Goal: Check status: Check status

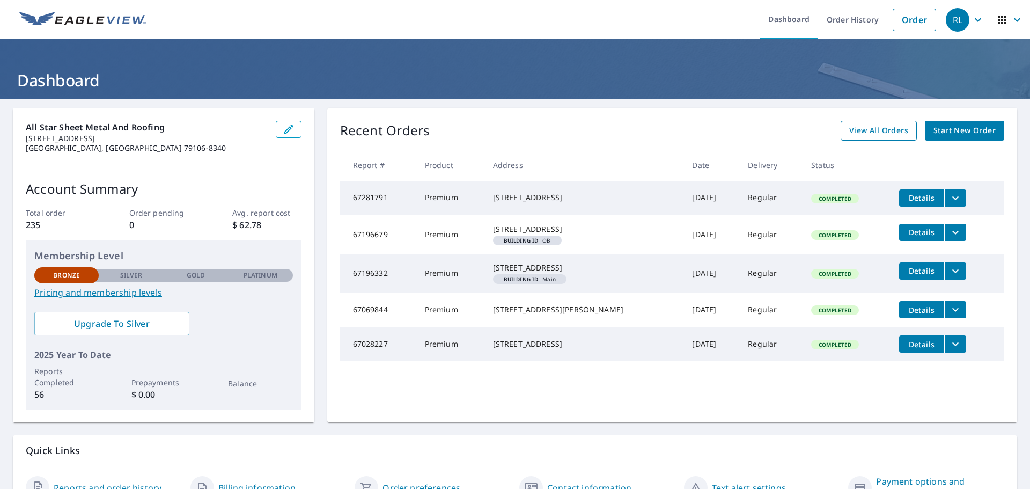
click at [867, 131] on span "View All Orders" at bounding box center [878, 130] width 59 height 13
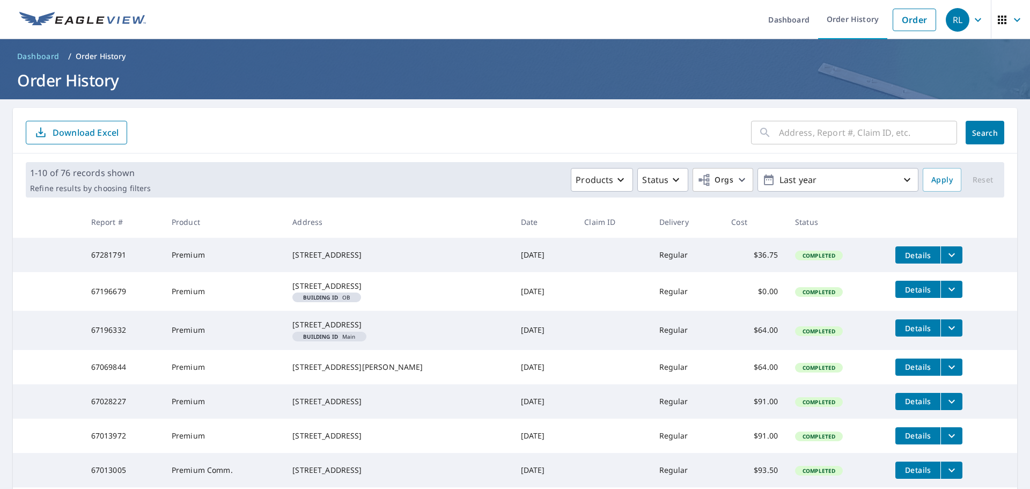
click at [788, 137] on input "text" at bounding box center [868, 132] width 178 height 30
type input "[STREET_ADDRESS]"
click button "Search" at bounding box center [984, 133] width 39 height 24
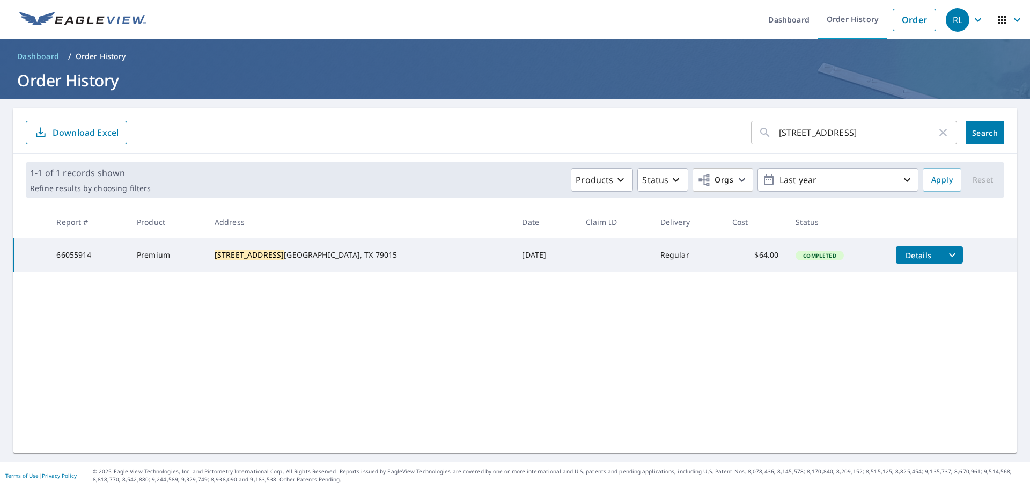
click at [945, 253] on icon "filesDropdownBtn-66055914" at bounding box center [951, 254] width 13 height 13
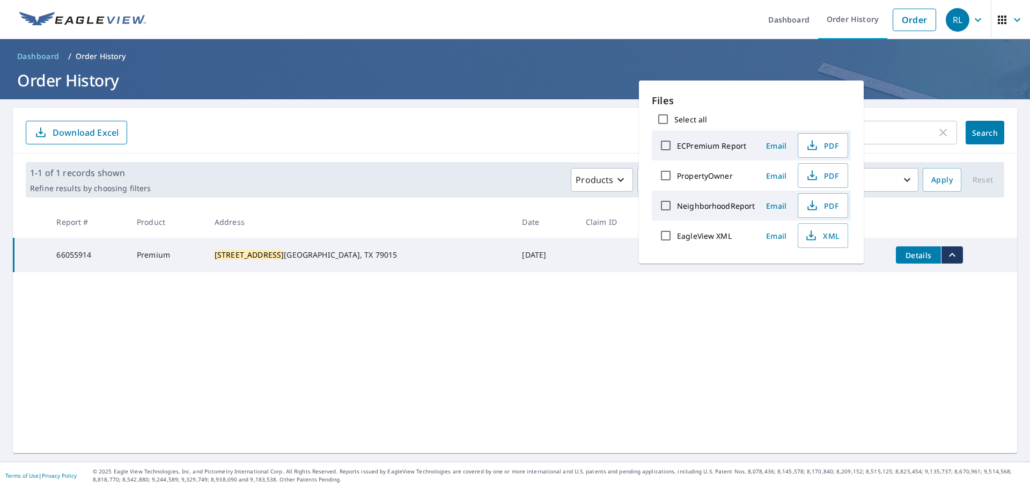
click at [719, 101] on p "Files" at bounding box center [751, 100] width 199 height 14
drag, startPoint x: 696, startPoint y: 306, endPoint x: 695, endPoint y: 301, distance: 5.5
click at [696, 306] on div "18 CASE LANE ​ Search Download Excel 1-1 of 1 records shown Refine results by c…" at bounding box center [515, 280] width 1004 height 345
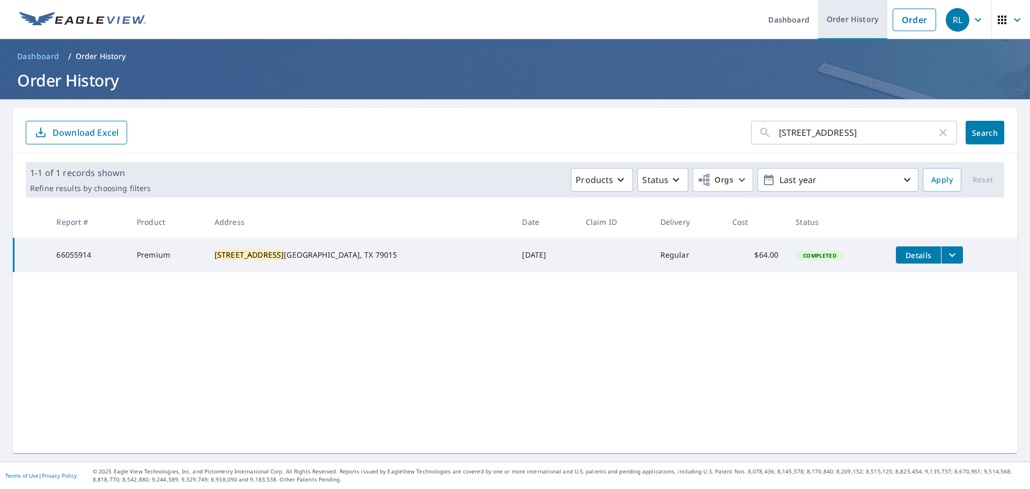
click at [851, 25] on link "Order History" at bounding box center [852, 19] width 69 height 39
click at [1010, 18] on icon "button" at bounding box center [1016, 19] width 13 height 13
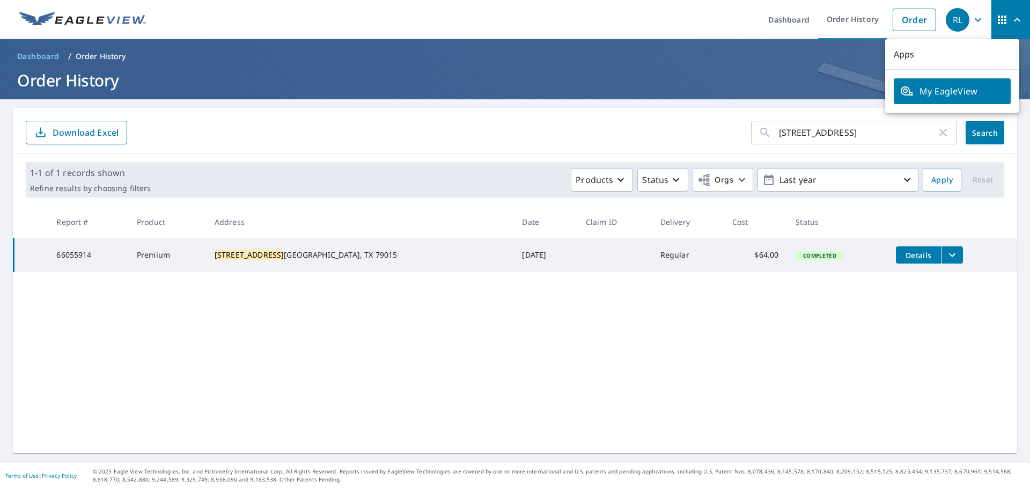
drag, startPoint x: 802, startPoint y: 367, endPoint x: 802, endPoint y: 356, distance: 11.3
click at [802, 366] on div "18 CASE LANE ​ Search Download Excel 1-1 of 1 records shown Refine results by c…" at bounding box center [515, 280] width 1004 height 345
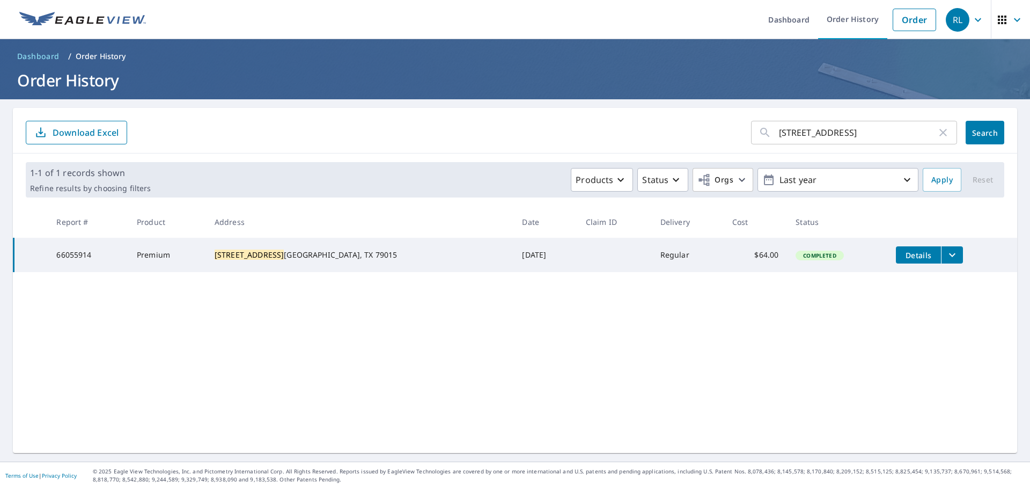
click at [945, 257] on icon "filesDropdownBtn-66055914" at bounding box center [951, 254] width 13 height 13
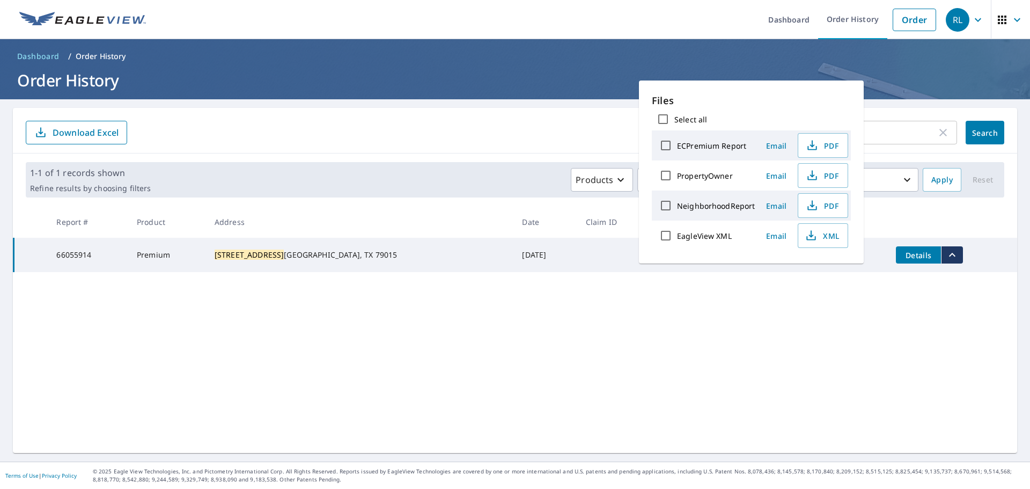
click at [725, 308] on div "18 CASE LANE ​ Search Download Excel 1-1 of 1 records shown Refine results by c…" at bounding box center [515, 280] width 1004 height 345
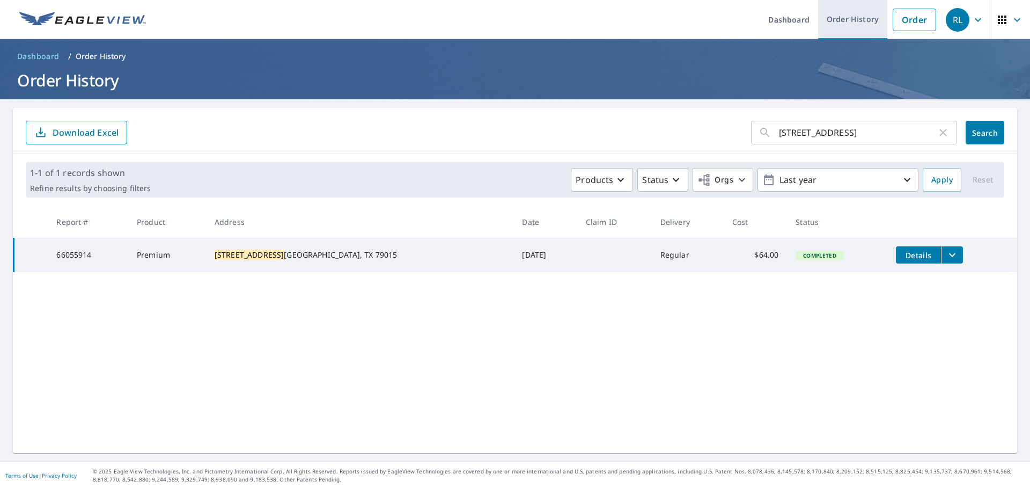
click at [838, 20] on link "Order History" at bounding box center [852, 19] width 69 height 39
click at [840, 20] on link "Order History" at bounding box center [852, 19] width 69 height 39
click at [791, 22] on link "Dashboard" at bounding box center [788, 19] width 58 height 39
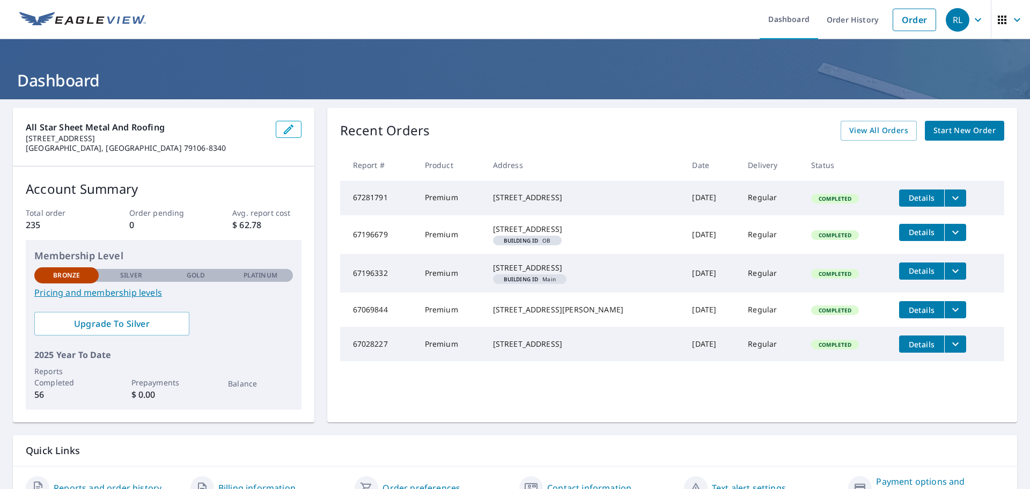
scroll to position [56, 0]
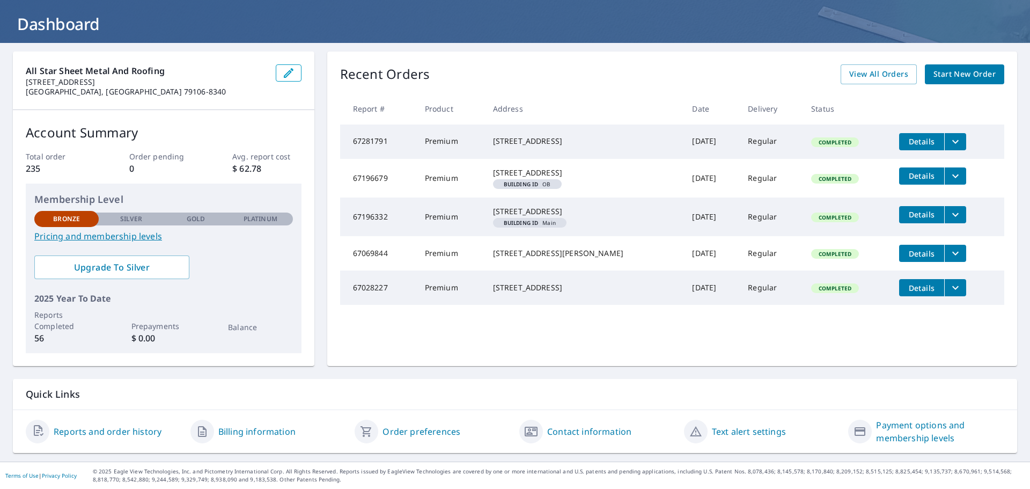
click at [110, 426] on link "Reports and order history" at bounding box center [108, 431] width 108 height 13
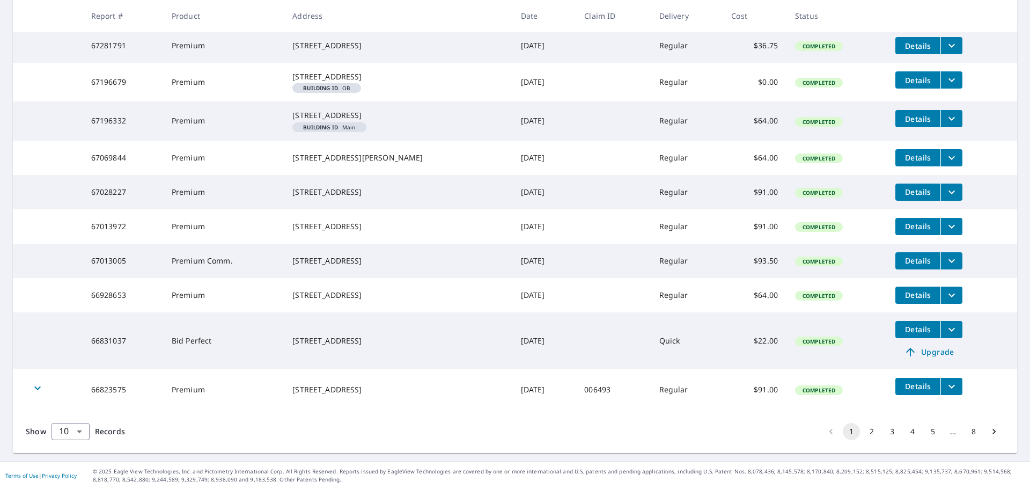
scroll to position [256, 0]
click at [865, 435] on button "2" at bounding box center [871, 431] width 17 height 17
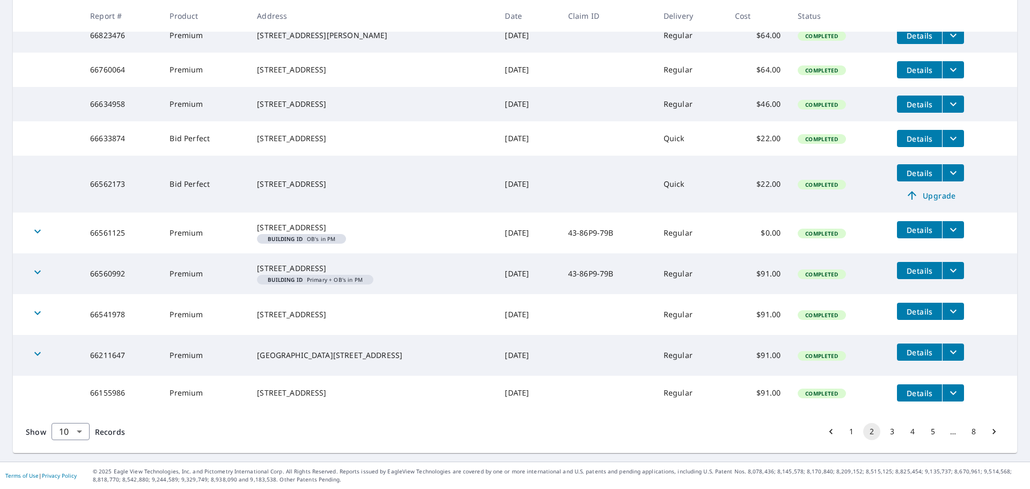
scroll to position [258, 0]
click at [884, 431] on button "3" at bounding box center [891, 431] width 17 height 17
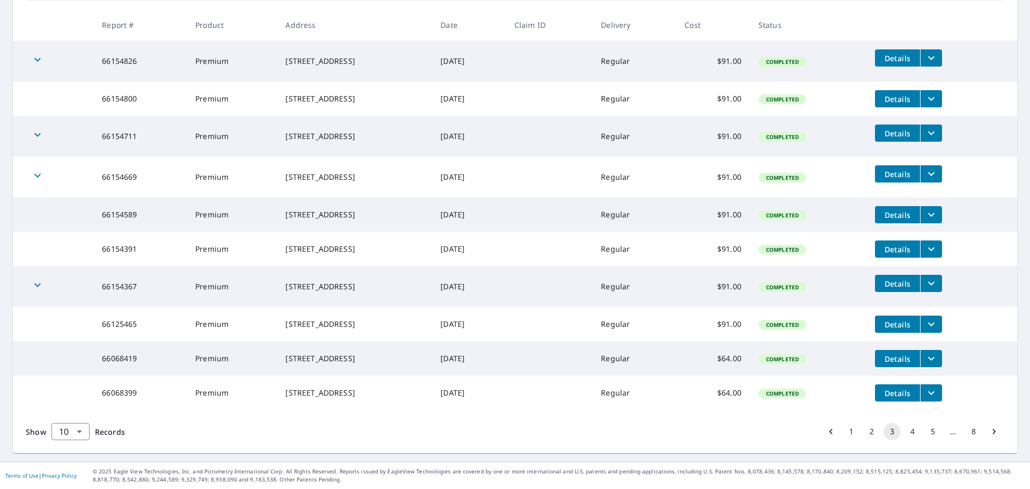
scroll to position [223, 0]
click at [76, 429] on body "RL RL Dashboard Order History Order RL Dashboard / Order History Order History …" at bounding box center [515, 244] width 1030 height 489
click at [73, 448] on li "50" at bounding box center [70, 446] width 38 height 19
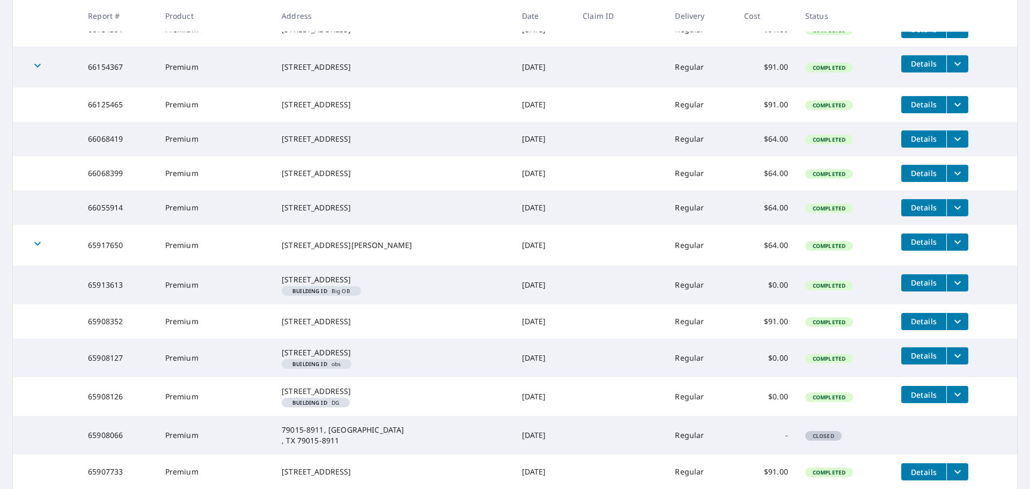
scroll to position [1233, 0]
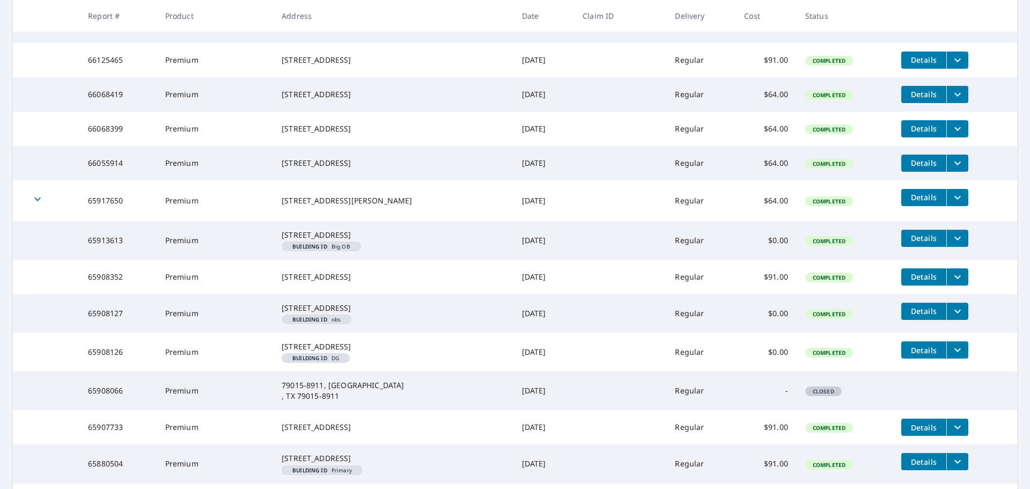
click at [951, 169] on icon "filesDropdownBtn-66055914" at bounding box center [957, 163] width 13 height 13
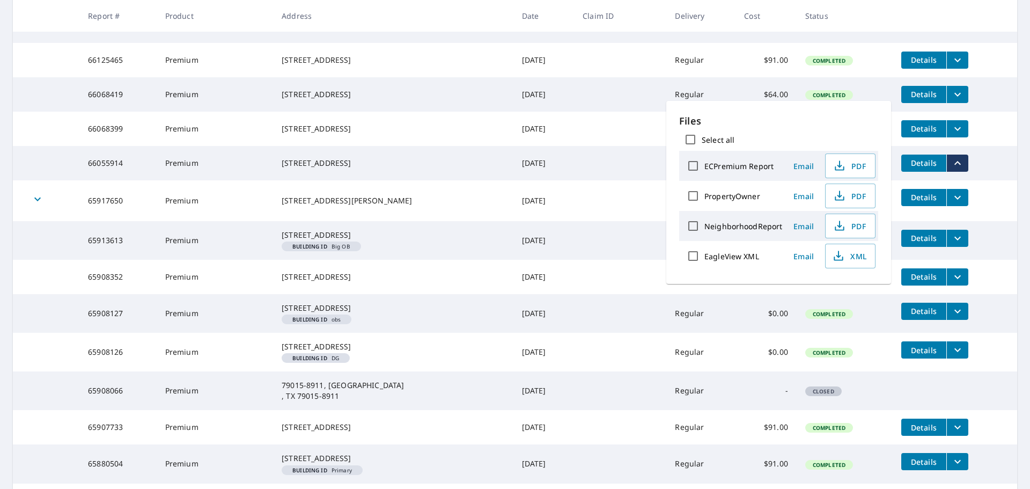
click at [98, 221] on td "65917650" at bounding box center [117, 200] width 77 height 41
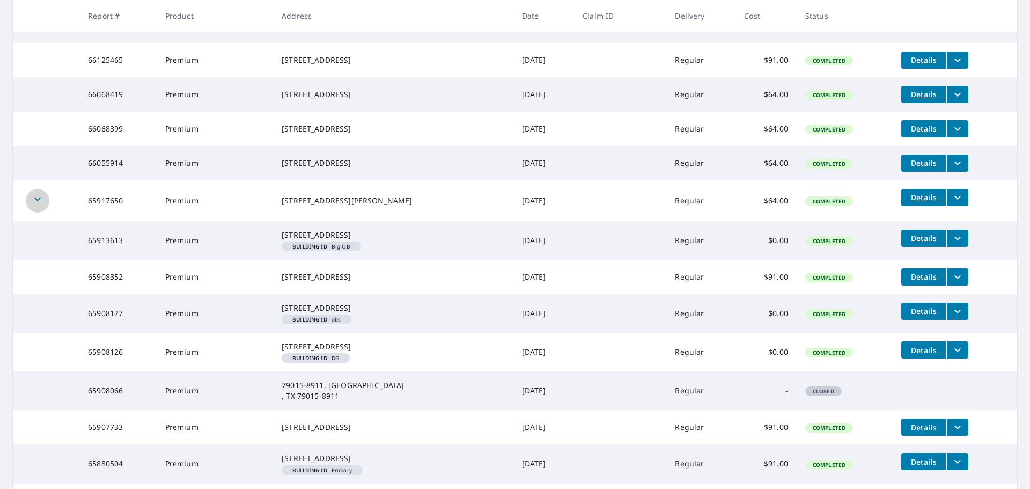
click at [37, 201] on icon "button" at bounding box center [37, 199] width 6 height 4
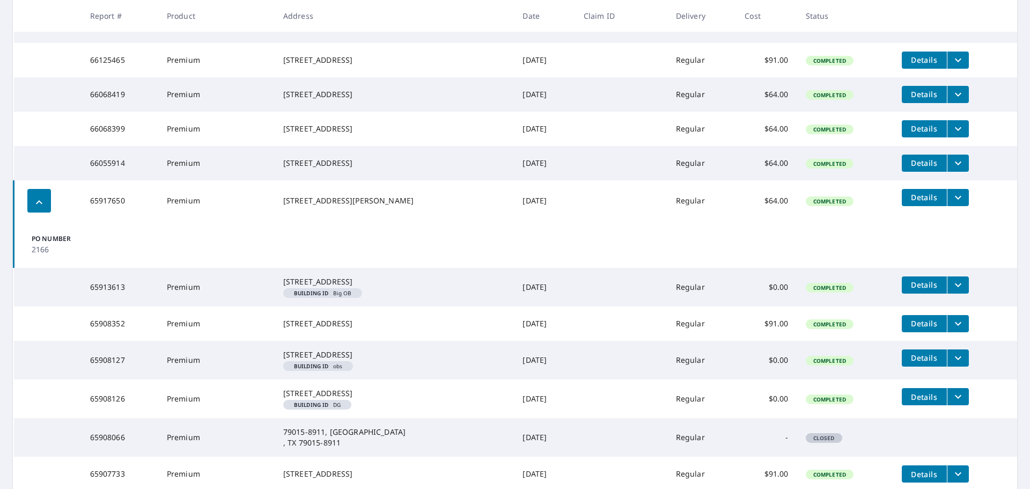
click at [806, 268] on td "PO Number 2166" at bounding box center [515, 244] width 1003 height 47
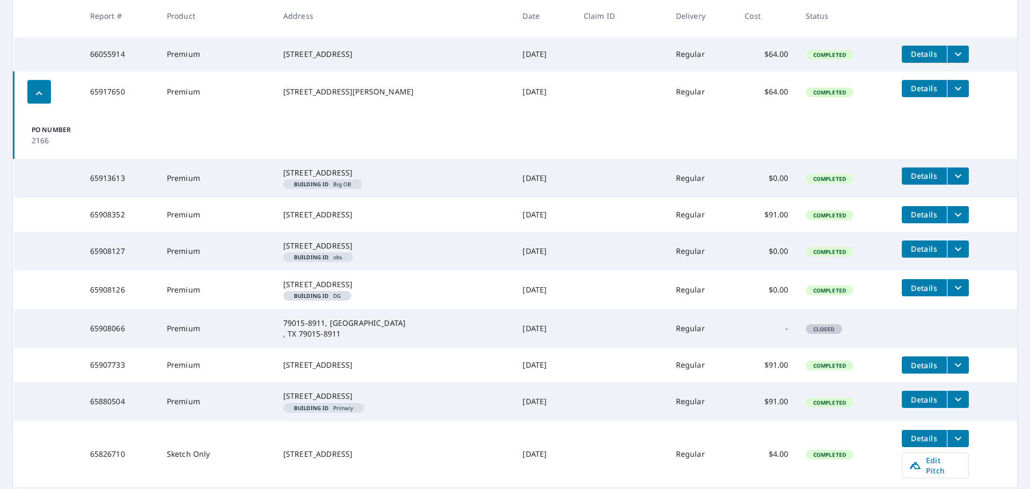
scroll to position [1343, 0]
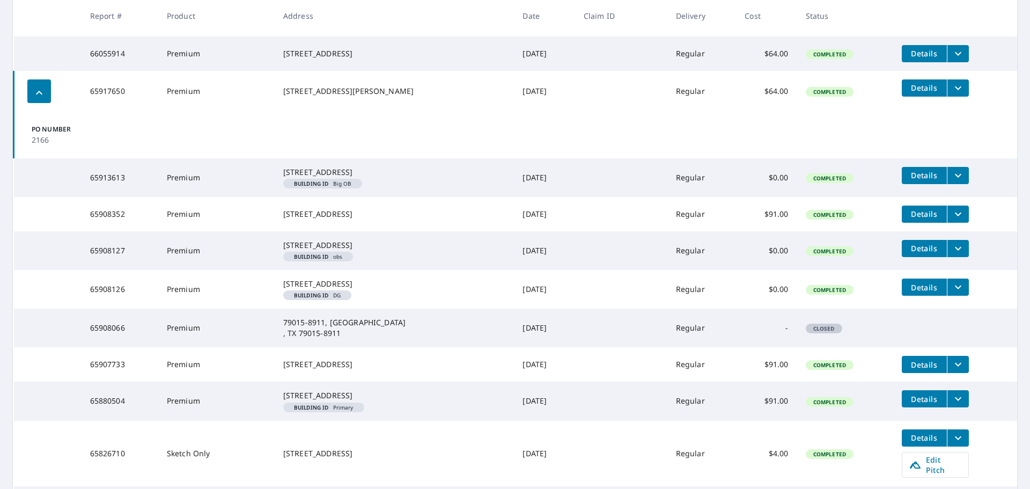
drag, startPoint x: 320, startPoint y: 203, endPoint x: 327, endPoint y: 203, distance: 7.5
click at [320, 97] on div "[STREET_ADDRESS][PERSON_NAME]" at bounding box center [394, 91] width 223 height 11
click at [951, 94] on icon "filesDropdownBtn-65917650" at bounding box center [957, 88] width 13 height 13
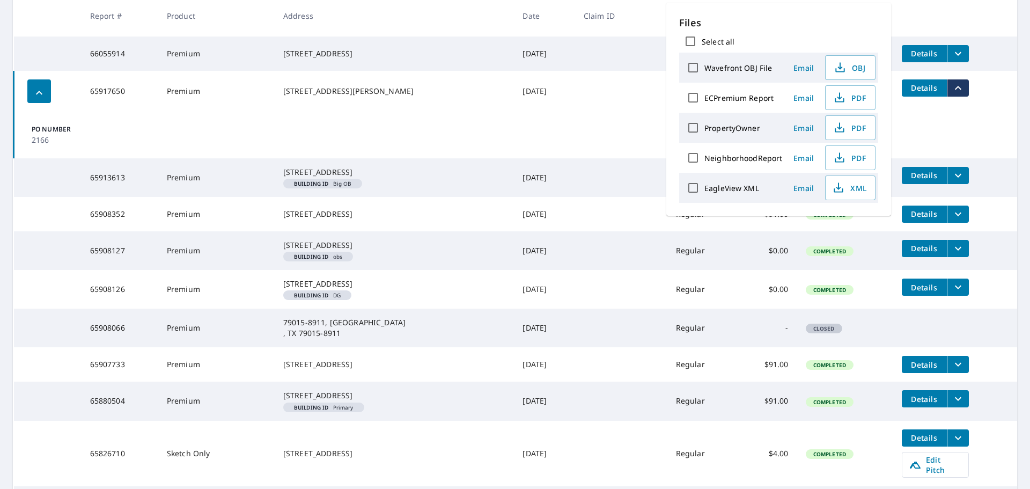
click at [715, 68] on label "Wavefront OBJ File" at bounding box center [738, 68] width 68 height 10
click at [704, 68] on input "Wavefront OBJ File" at bounding box center [693, 67] width 23 height 23
checkbox input "true"
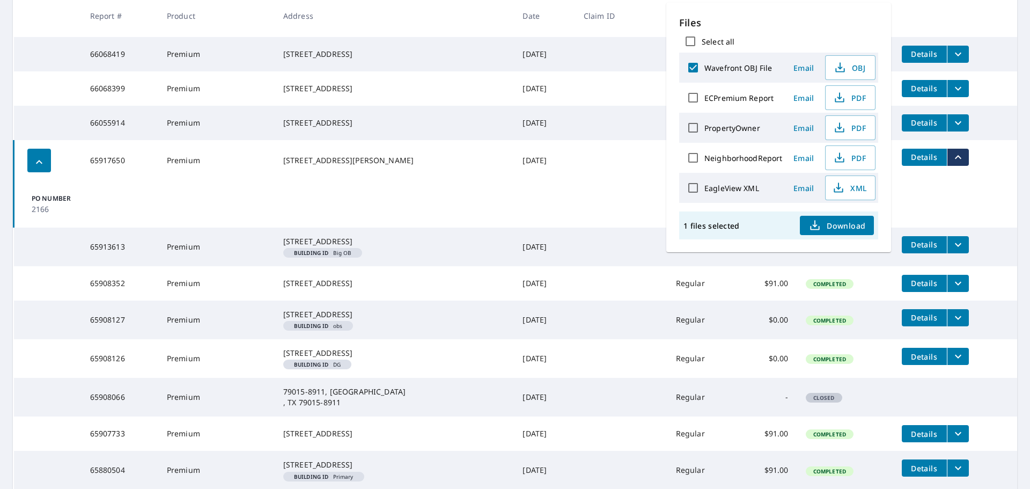
scroll to position [1394, 0]
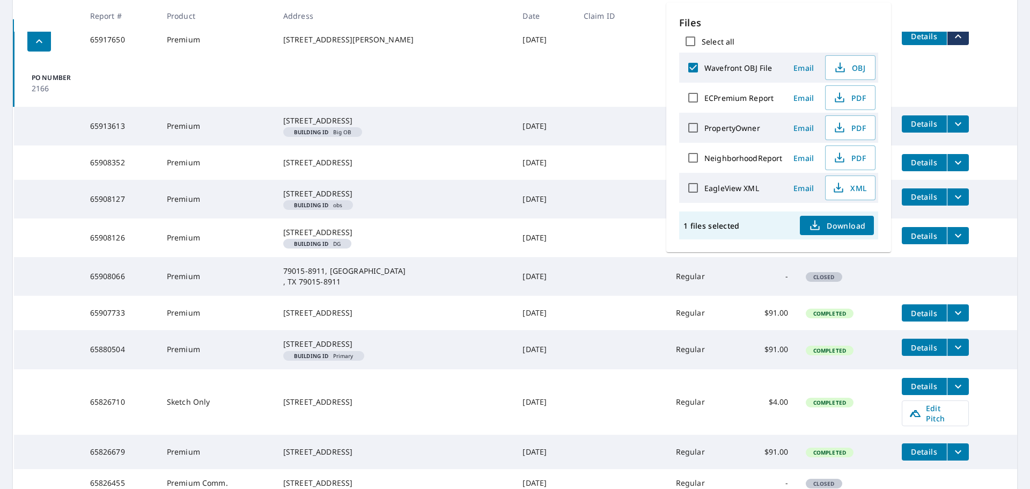
click at [378, 107] on td "PO Number 2166" at bounding box center [515, 83] width 1003 height 47
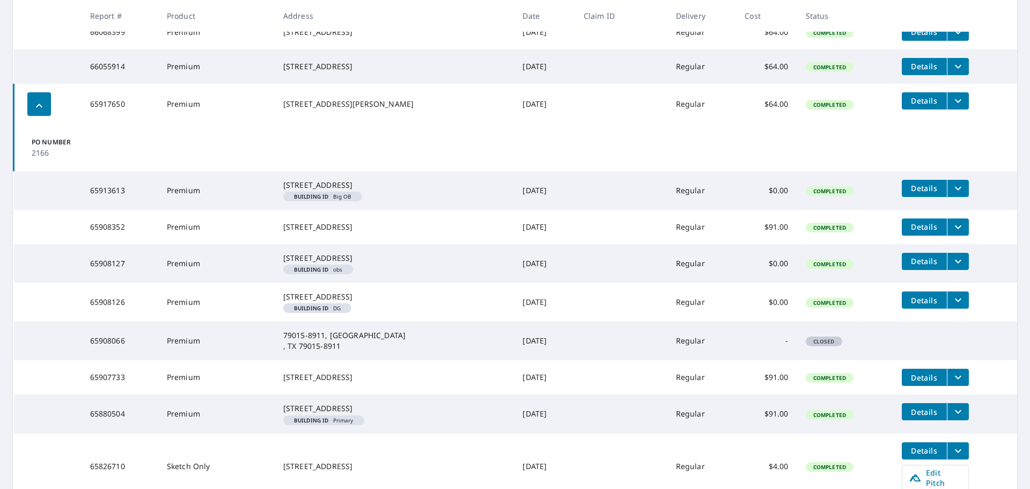
scroll to position [1378, 0]
